Goal: Information Seeking & Learning: Learn about a topic

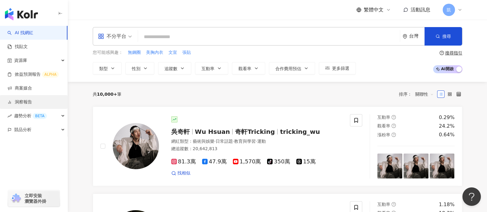
click at [28, 105] on link "洞察報告" at bounding box center [19, 102] width 25 height 6
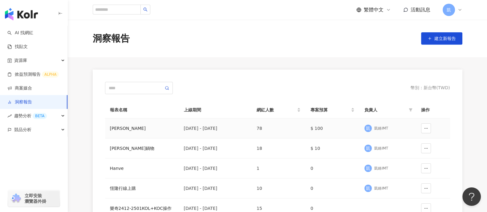
click at [126, 129] on div "[PERSON_NAME]" at bounding box center [142, 128] width 64 height 7
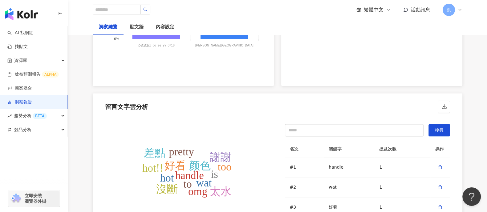
scroll to position [1155, 0]
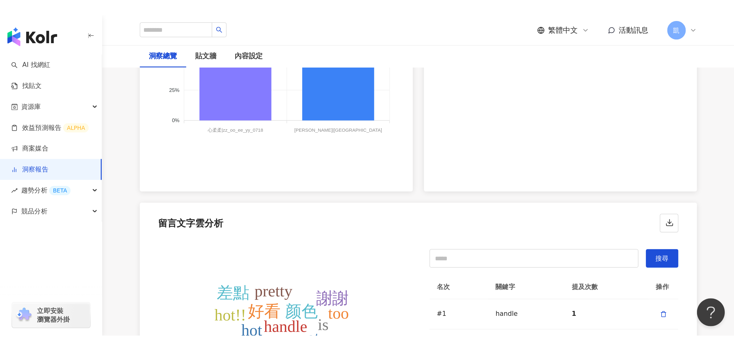
scroll to position [1387, 0]
